Goal: Information Seeking & Learning: Check status

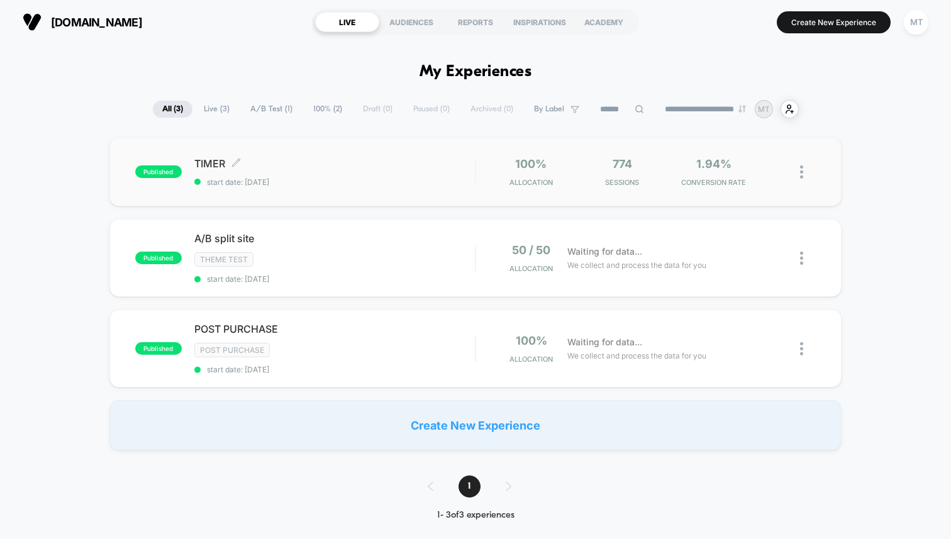
click at [403, 168] on span "TIMER Click to edit experience details" at bounding box center [334, 163] width 281 height 13
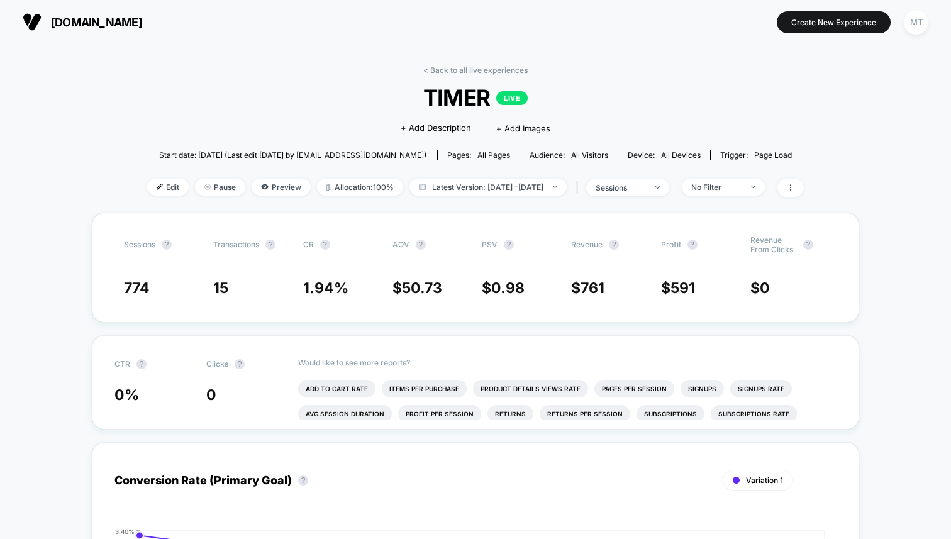
click at [473, 67] on link "< Back to all live experiences" at bounding box center [476, 69] width 104 height 9
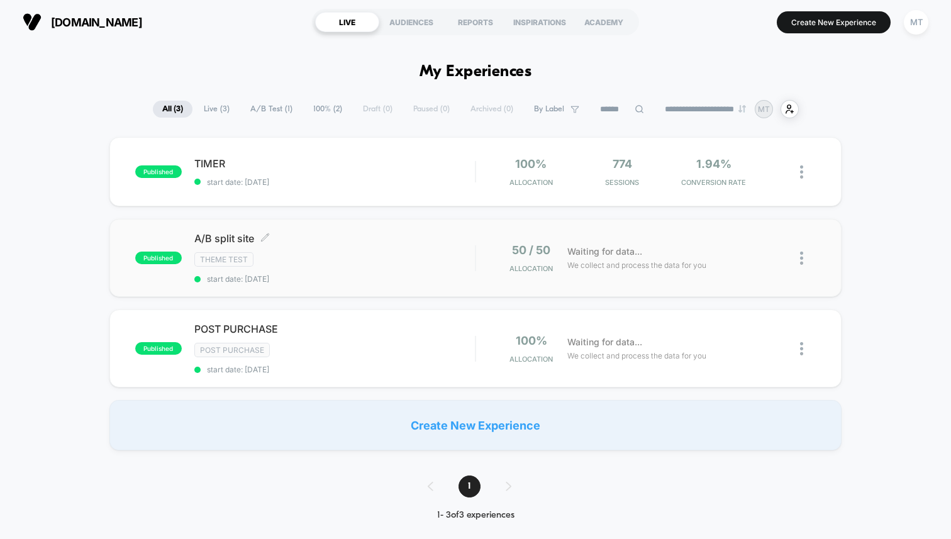
click at [308, 254] on div "Theme Test" at bounding box center [334, 259] width 281 height 14
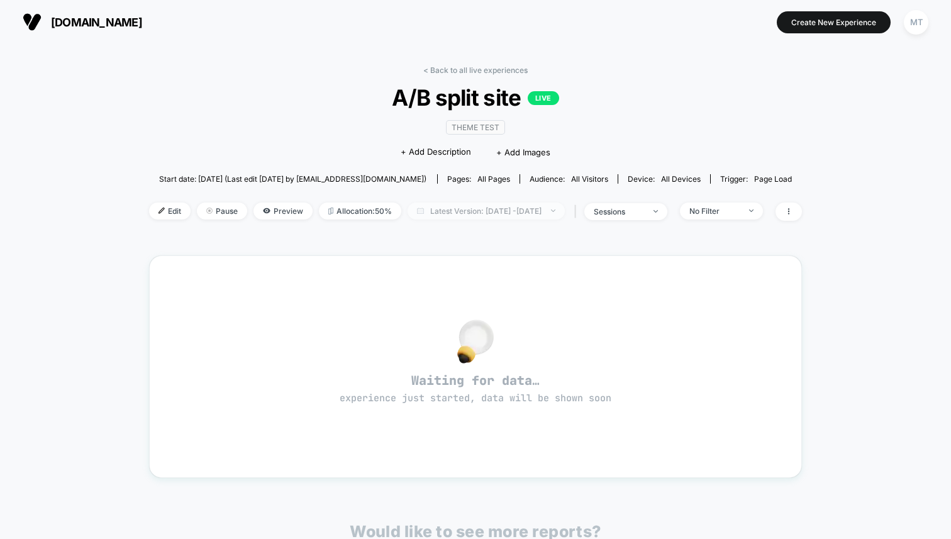
click at [452, 213] on span "Latest Version: [DATE] - [DATE]" at bounding box center [486, 211] width 157 height 17
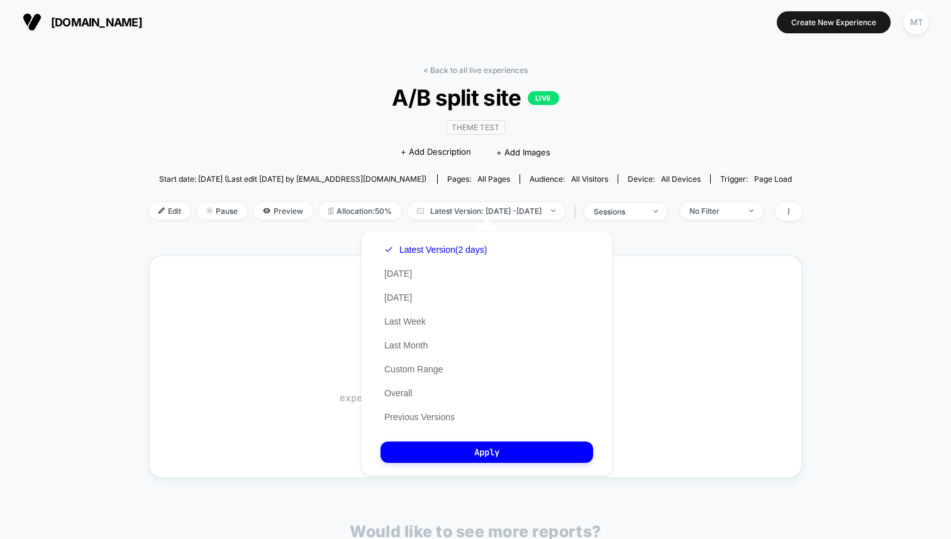
click at [430, 279] on div "Latest Version (2 days) [DATE] [DATE] Last Week Last Month Custom Range Overall…" at bounding box center [436, 333] width 110 height 191
click at [408, 274] on button "[DATE]" at bounding box center [398, 273] width 35 height 11
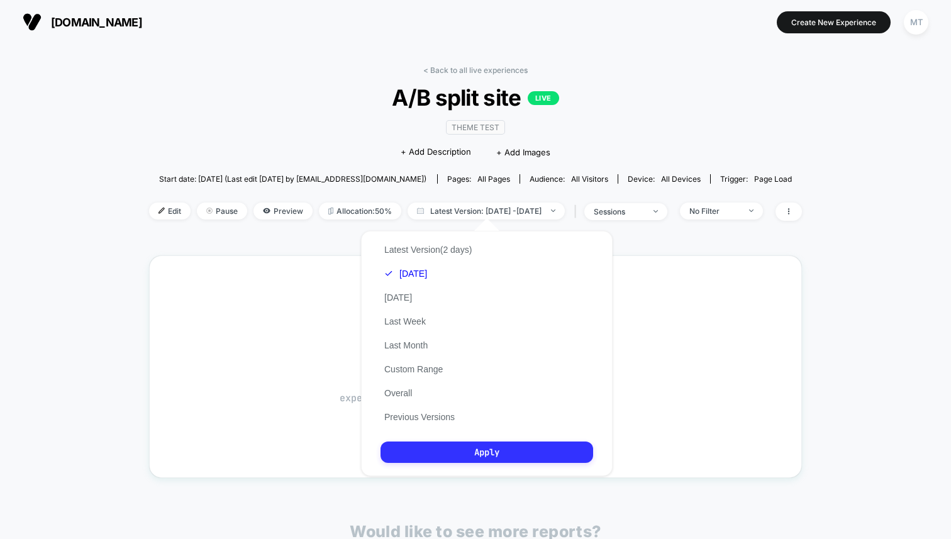
click at [494, 451] on button "Apply" at bounding box center [487, 452] width 213 height 21
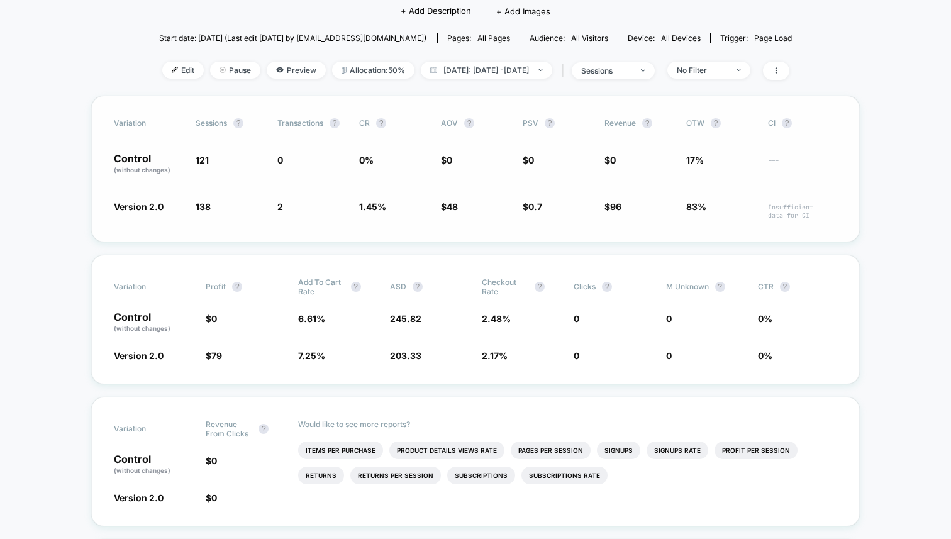
scroll to position [140, 0]
click at [490, 66] on span "[DATE]: [DATE] - [DATE]" at bounding box center [487, 71] width 132 height 17
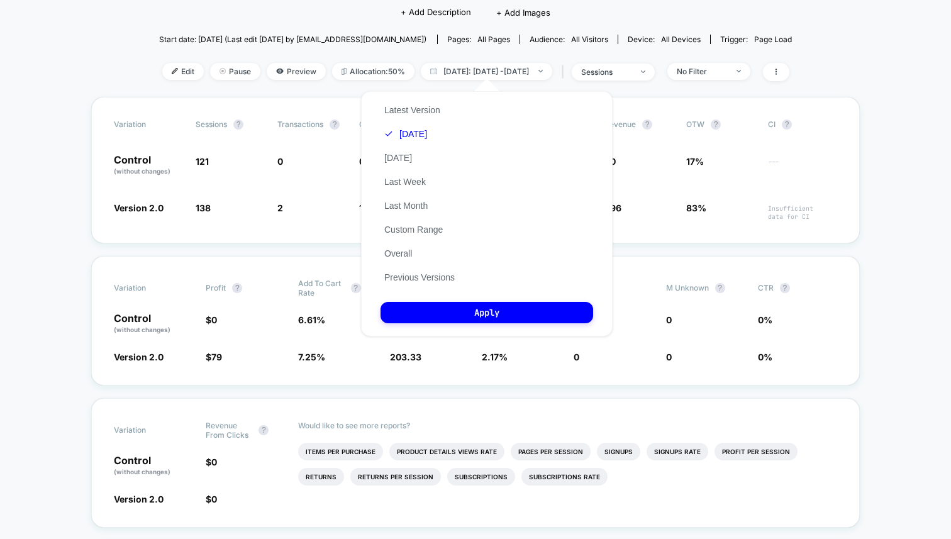
click at [646, 86] on div "< Back to all live experiences A/B split site LIVE Theme Test Click to edit exp…" at bounding box center [476, 11] width 634 height 171
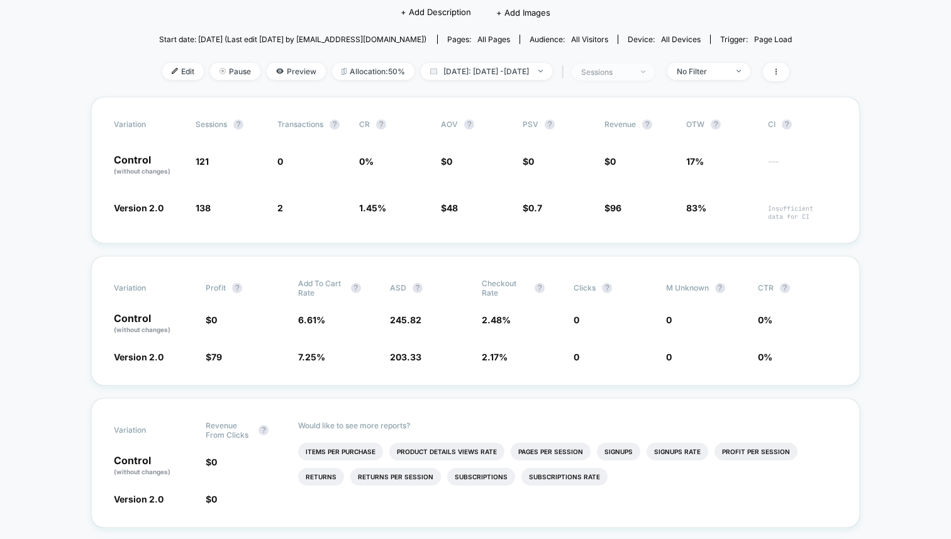
click at [632, 76] on div "sessions" at bounding box center [606, 71] width 50 height 9
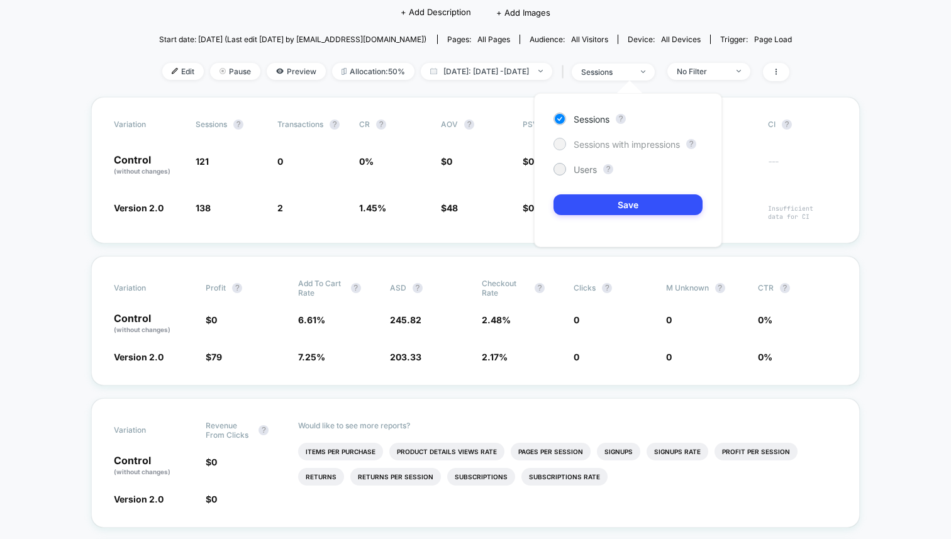
click at [607, 146] on span "Sessions with impressions" at bounding box center [627, 144] width 106 height 11
click at [586, 124] on span "Sessions" at bounding box center [592, 119] width 36 height 11
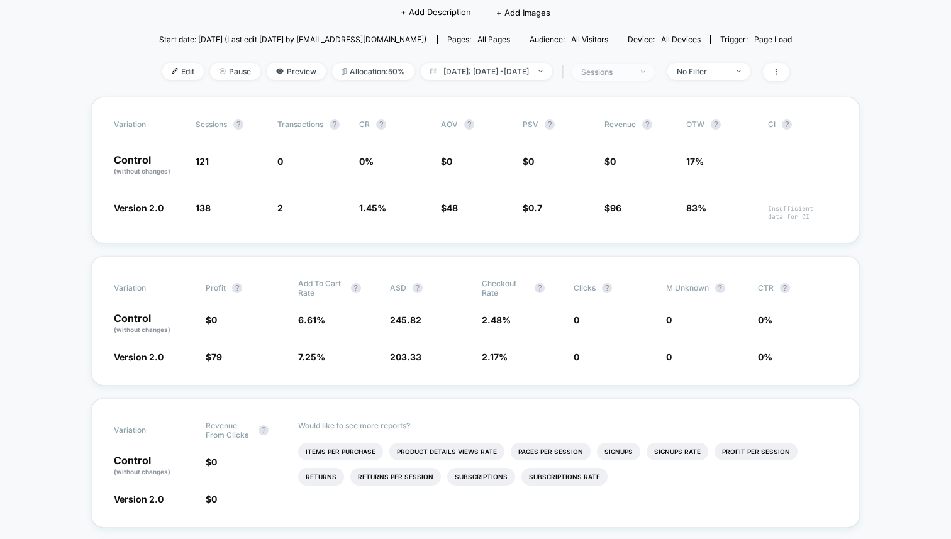
click at [622, 78] on span "sessions" at bounding box center [613, 72] width 83 height 17
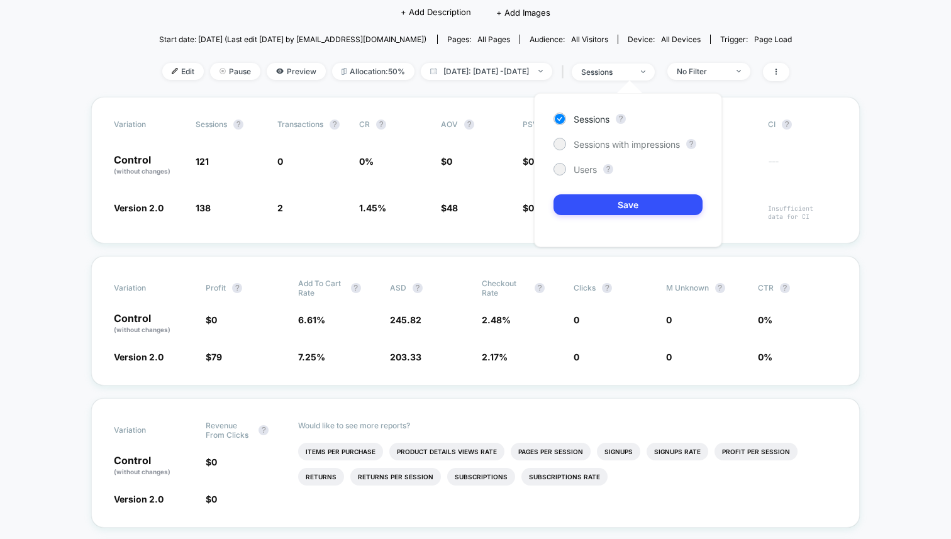
click at [442, 91] on div "< Back to all live experiences A/B split site LIVE Theme Test Click to edit exp…" at bounding box center [476, 11] width 634 height 171
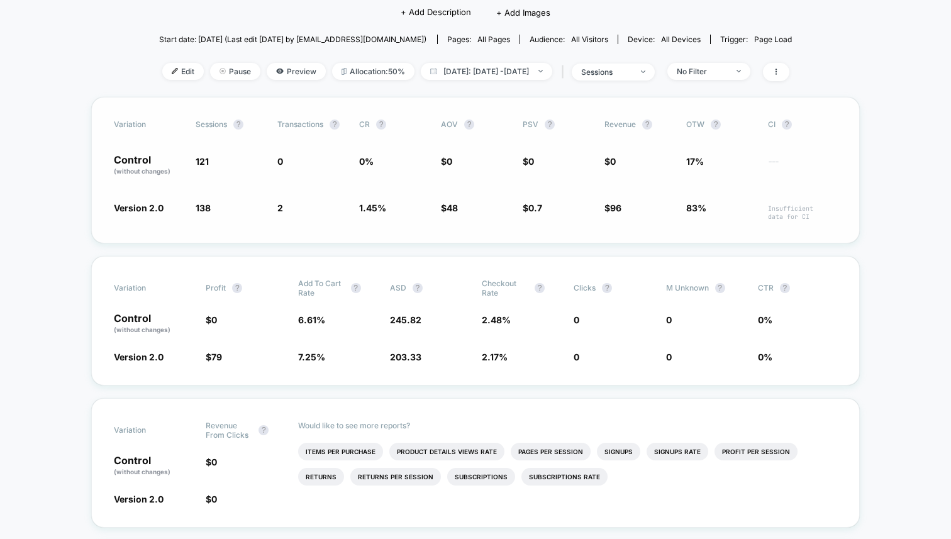
scroll to position [0, 0]
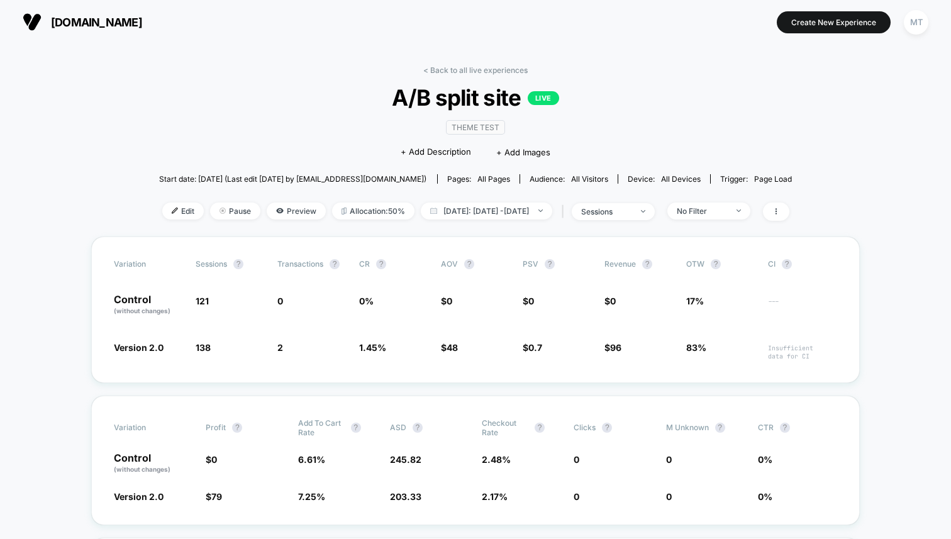
click at [32, 23] on img at bounding box center [32, 22] width 19 height 19
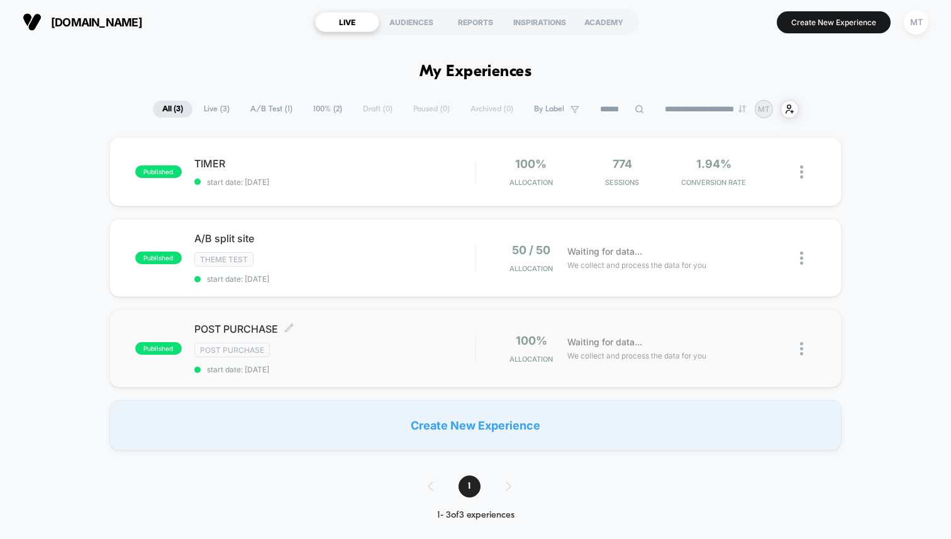
click at [359, 359] on div "POST PURCHASE Click to edit experience details Click to edit experience details…" at bounding box center [334, 349] width 281 height 52
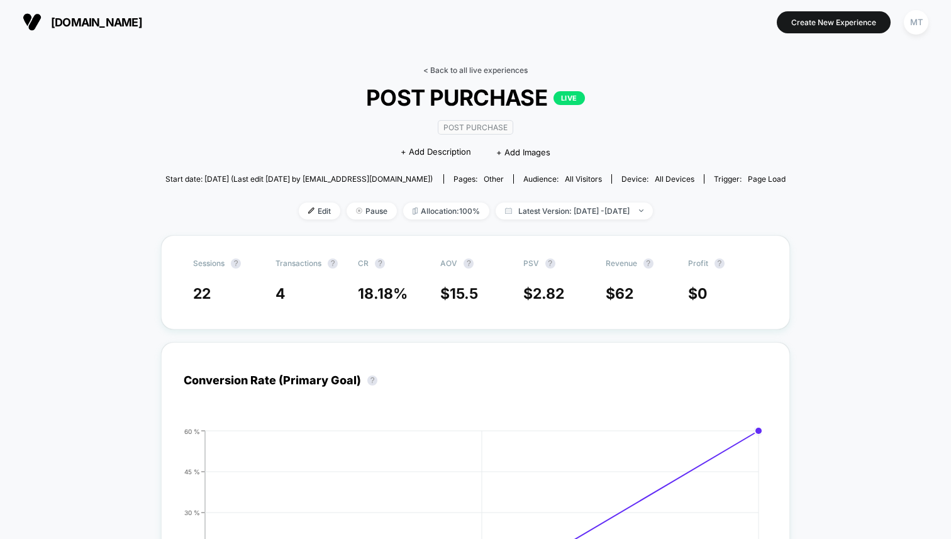
click at [452, 65] on link "< Back to all live experiences" at bounding box center [476, 69] width 104 height 9
